Goal: Task Accomplishment & Management: Manage account settings

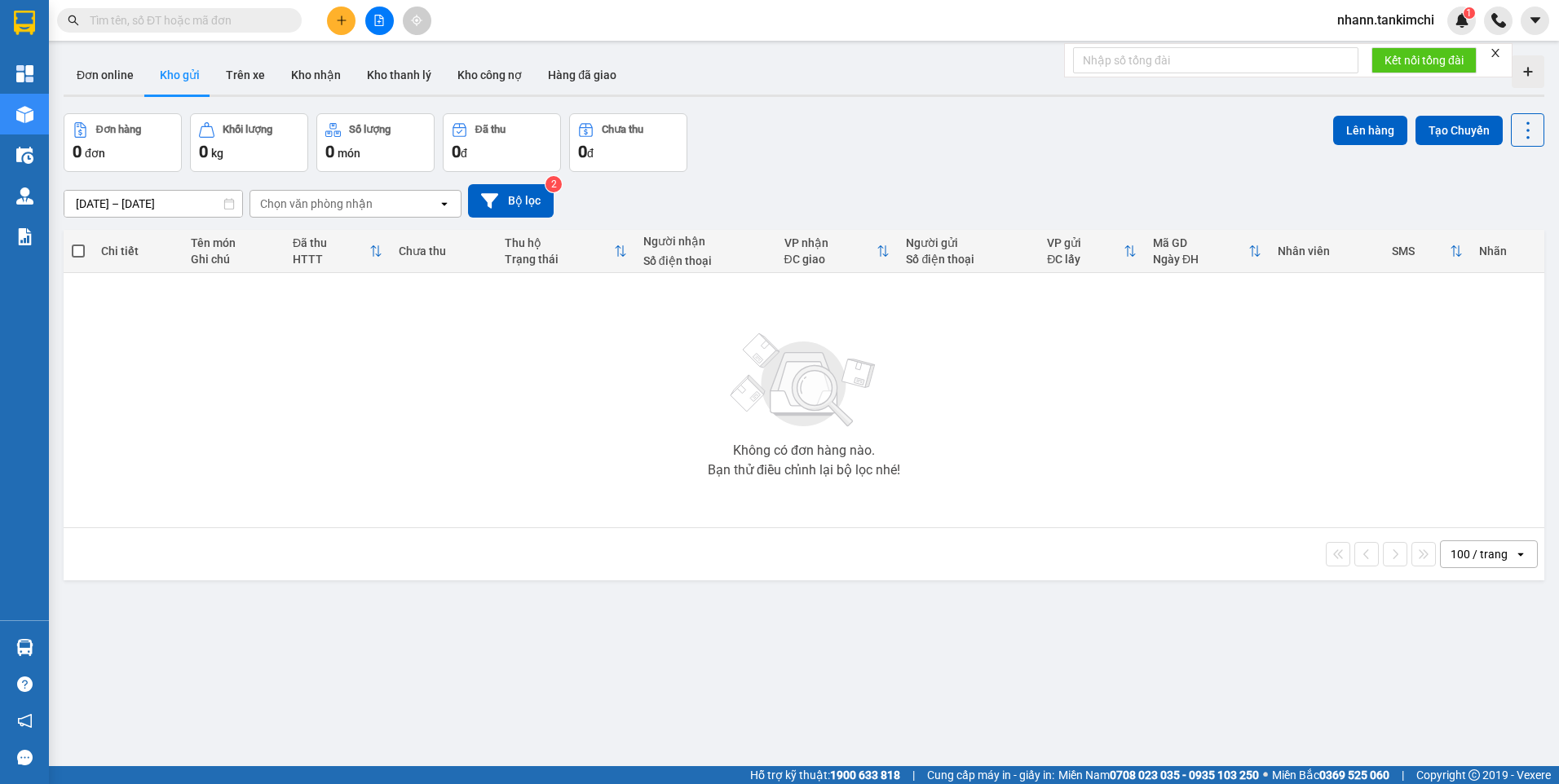
click at [90, 17] on input "text" at bounding box center [185, 21] width 193 height 18
paste input "BXDN1408250011"
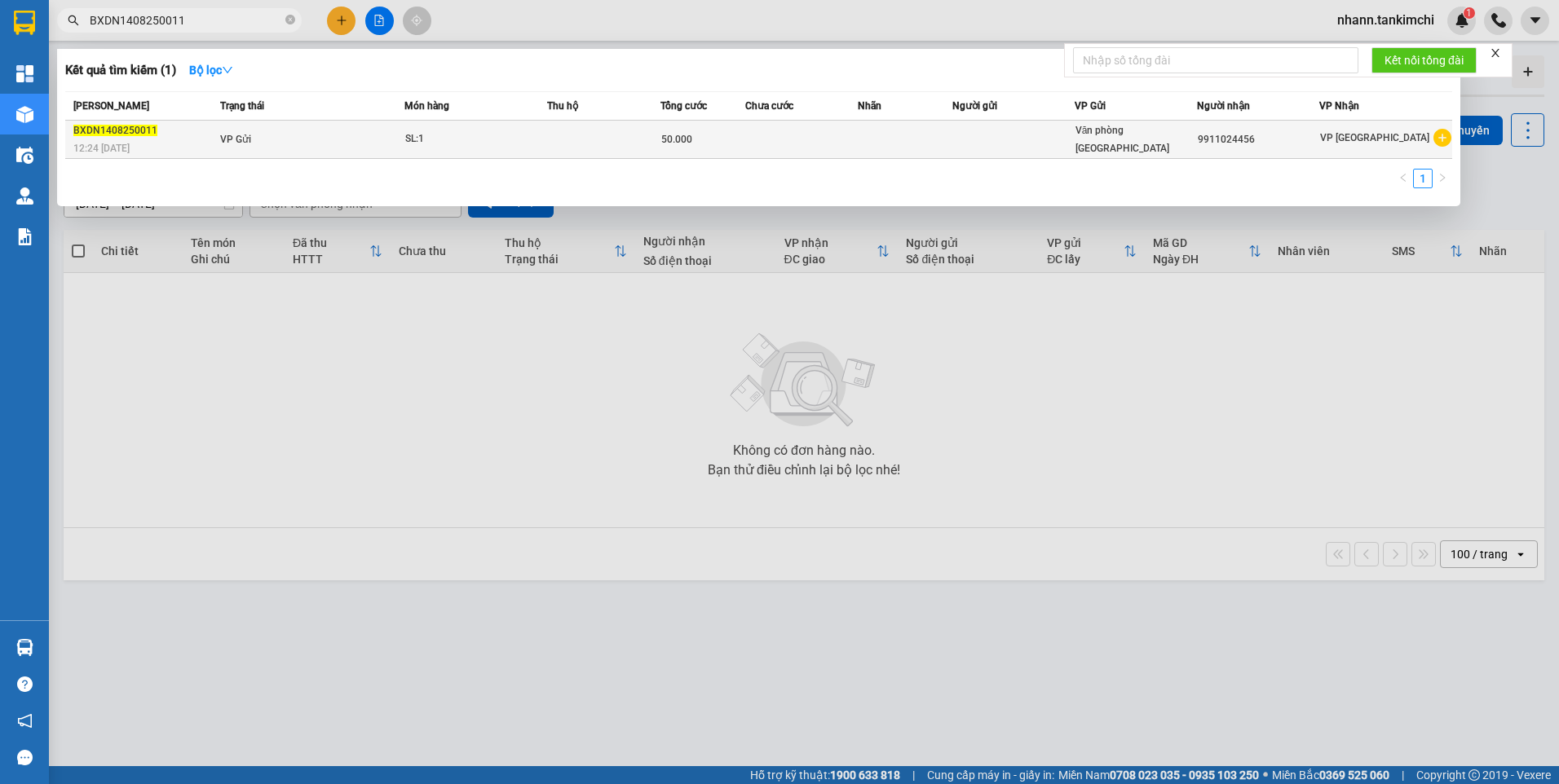
type input "BXDN1408250011"
click at [243, 138] on span "VP Gửi" at bounding box center [236, 139] width 31 height 12
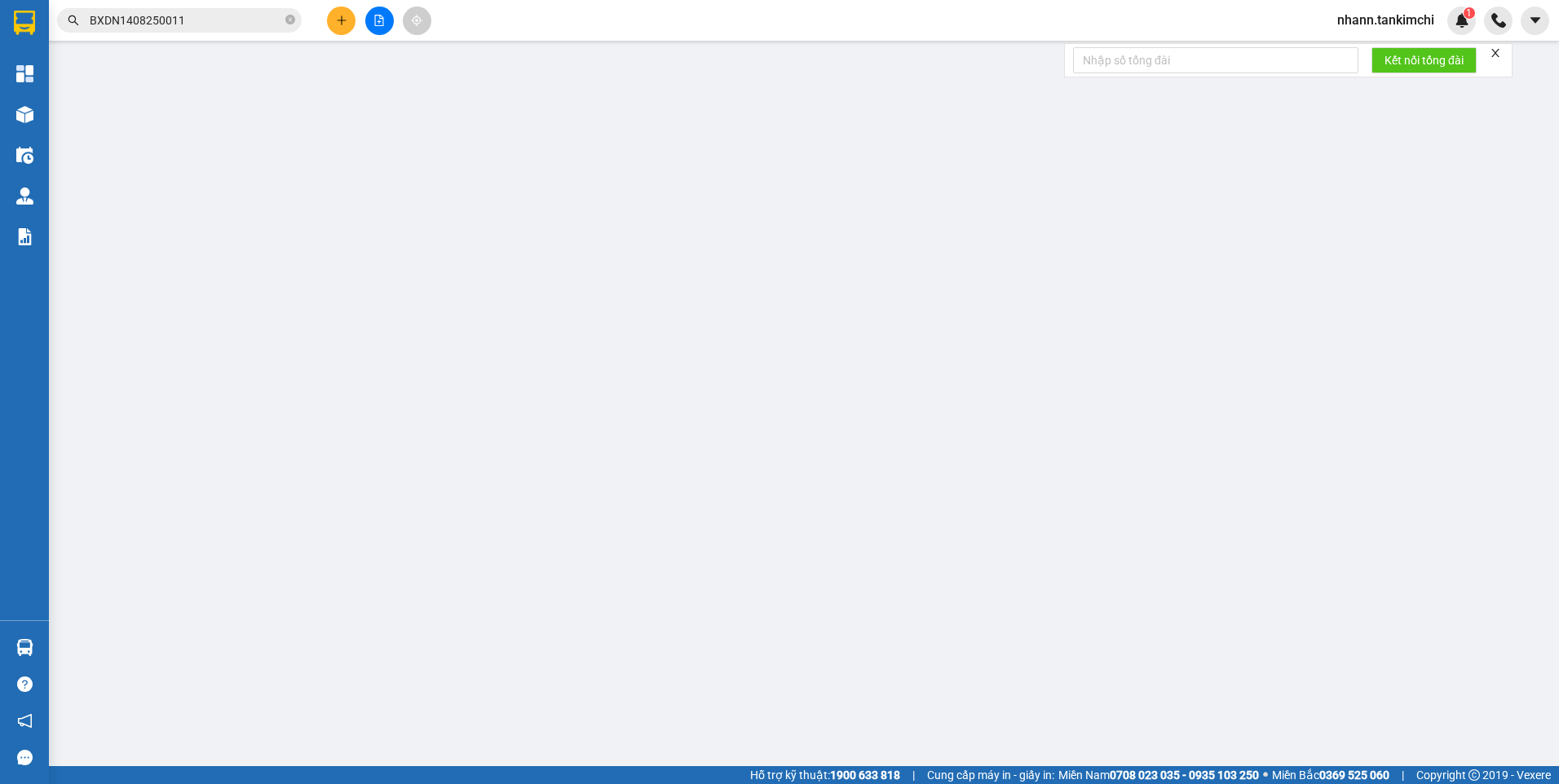
type input "9911024456"
type input "50.000"
type input "0"
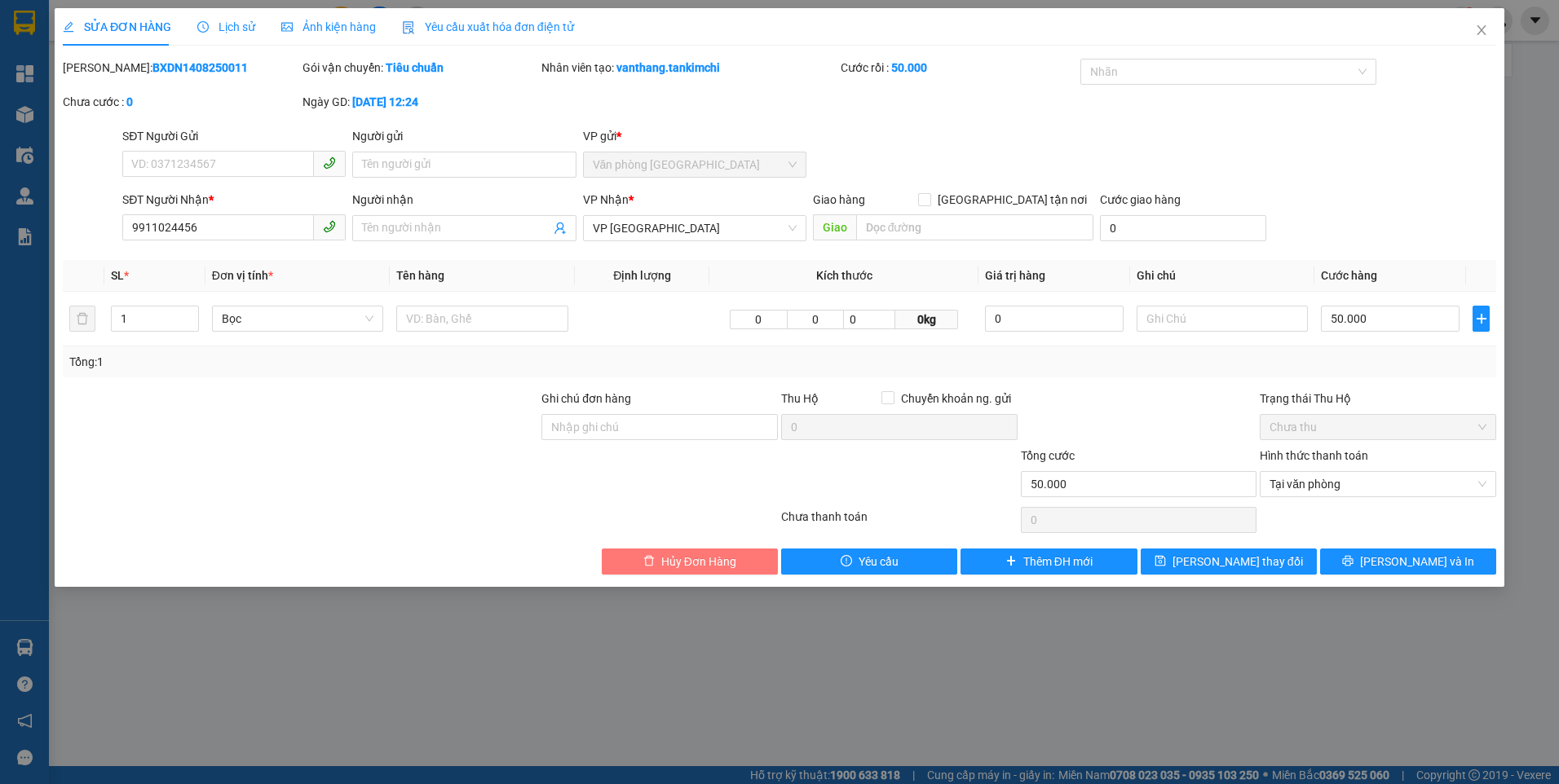
click at [714, 546] on span "Hủy Đơn Hàng" at bounding box center [698, 561] width 75 height 18
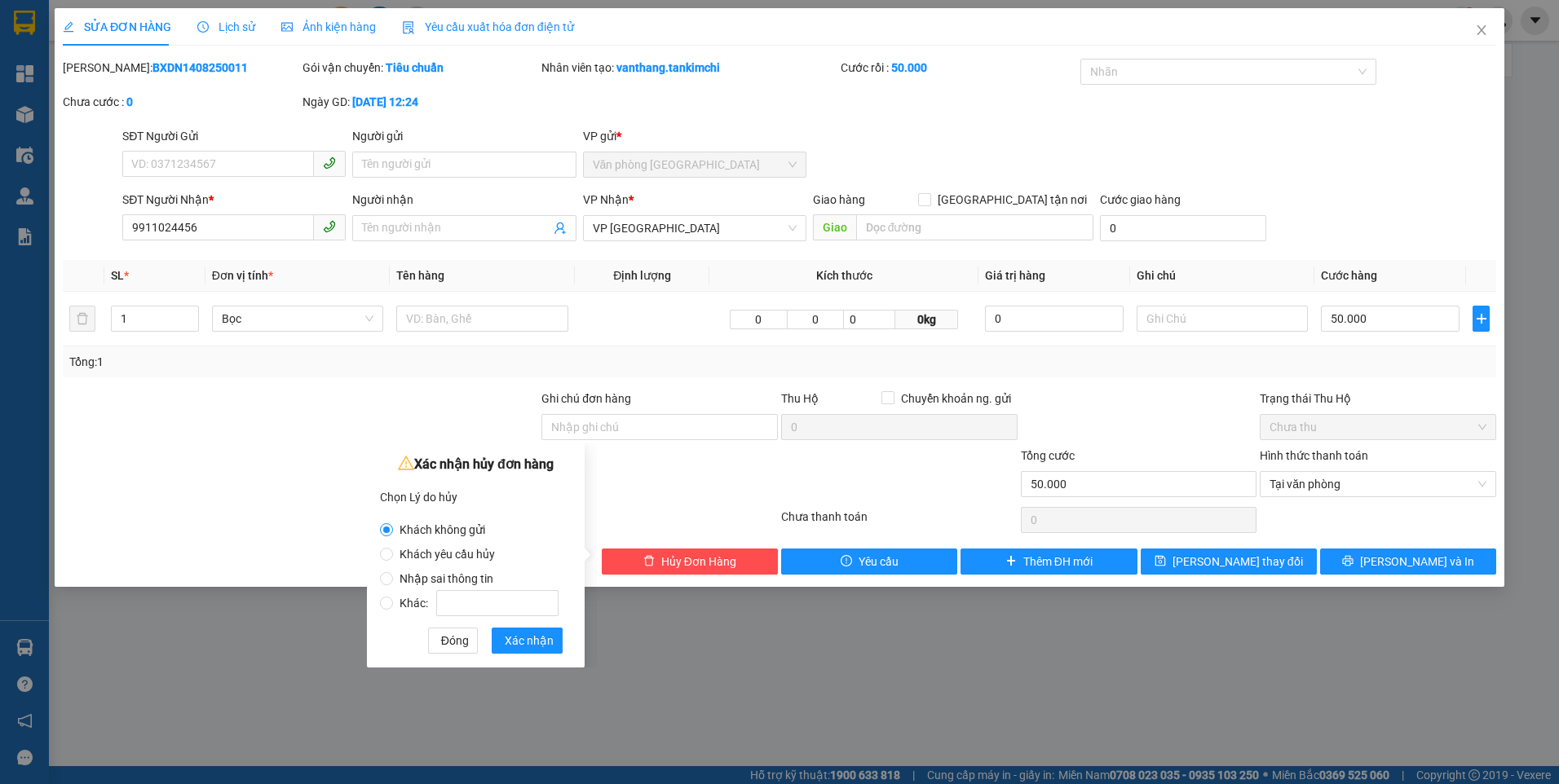
drag, startPoint x: 394, startPoint y: 574, endPoint x: 413, endPoint y: 577, distance: 19.2
click at [395, 546] on span "Nhập sai thông tin" at bounding box center [446, 578] width 107 height 13
click at [393, 546] on input "Nhập sai thông tin" at bounding box center [386, 578] width 13 height 13
radio input "true"
radio input "false"
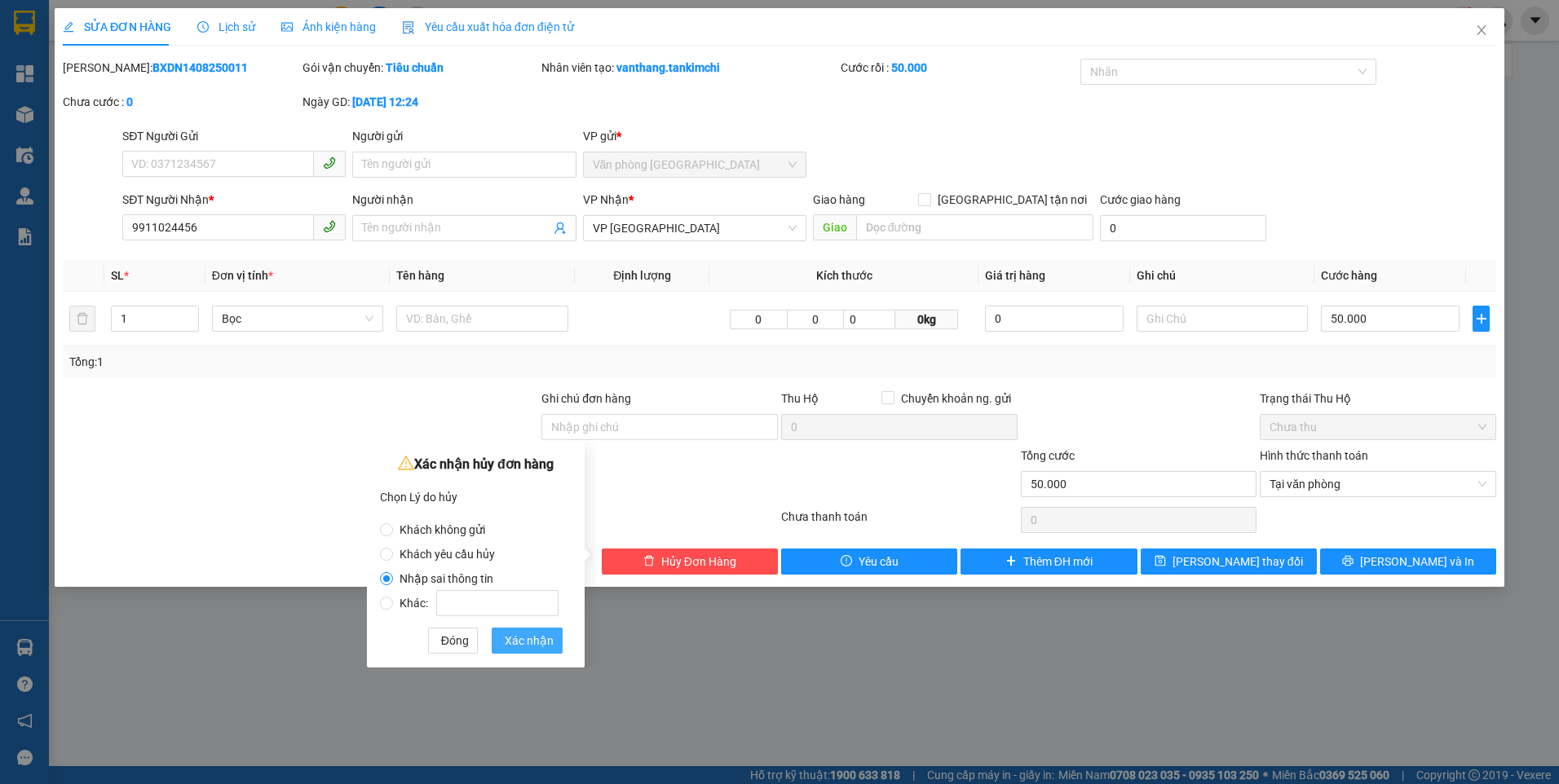
click at [524, 546] on span "Xác nhận" at bounding box center [529, 641] width 49 height 18
